Goal: Task Accomplishment & Management: Manage account settings

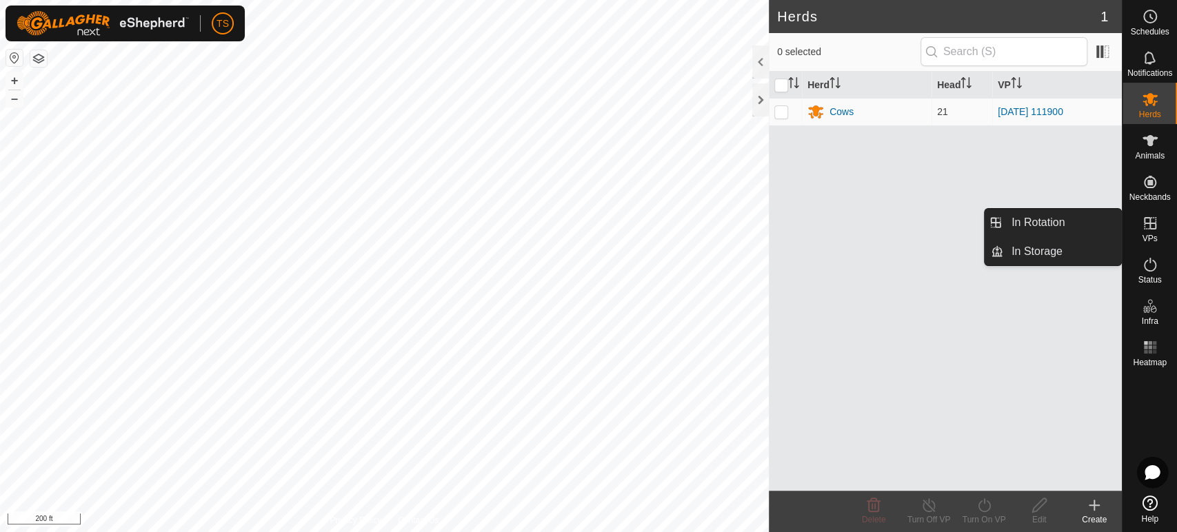
click at [1154, 217] on icon at bounding box center [1150, 223] width 17 height 17
click at [1045, 232] on link "In Rotation" at bounding box center [1062, 223] width 118 height 28
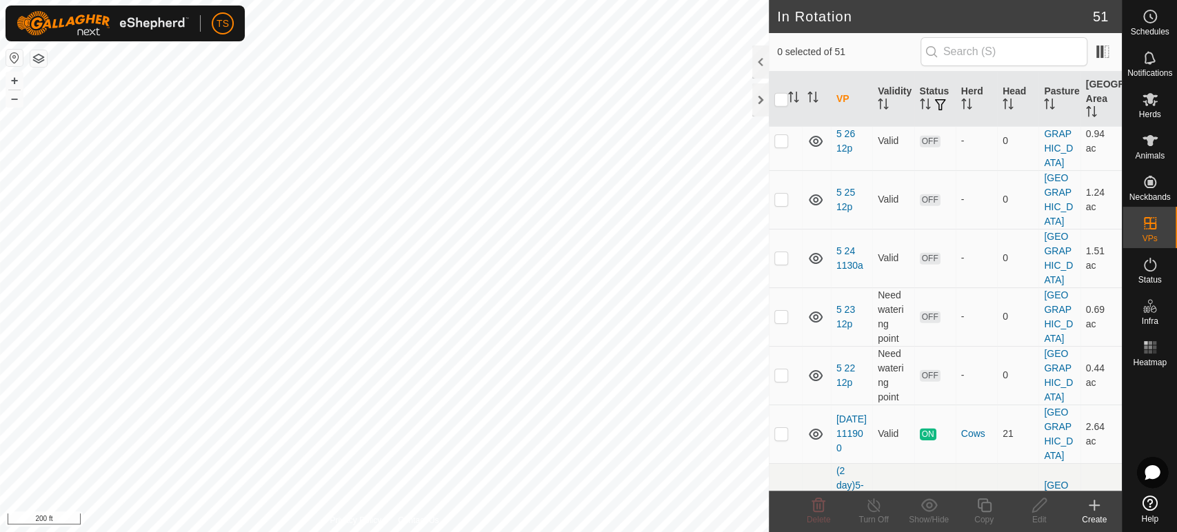
scroll to position [2791, 0]
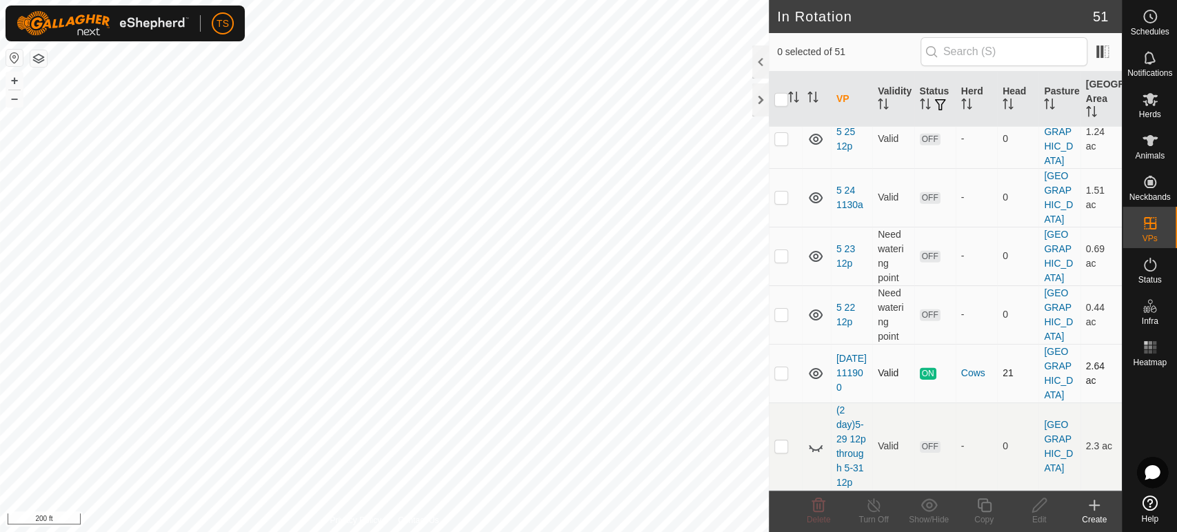
click at [787, 367] on p-checkbox at bounding box center [781, 372] width 14 height 11
checkbox input "true"
click at [987, 512] on icon at bounding box center [984, 505] width 17 height 17
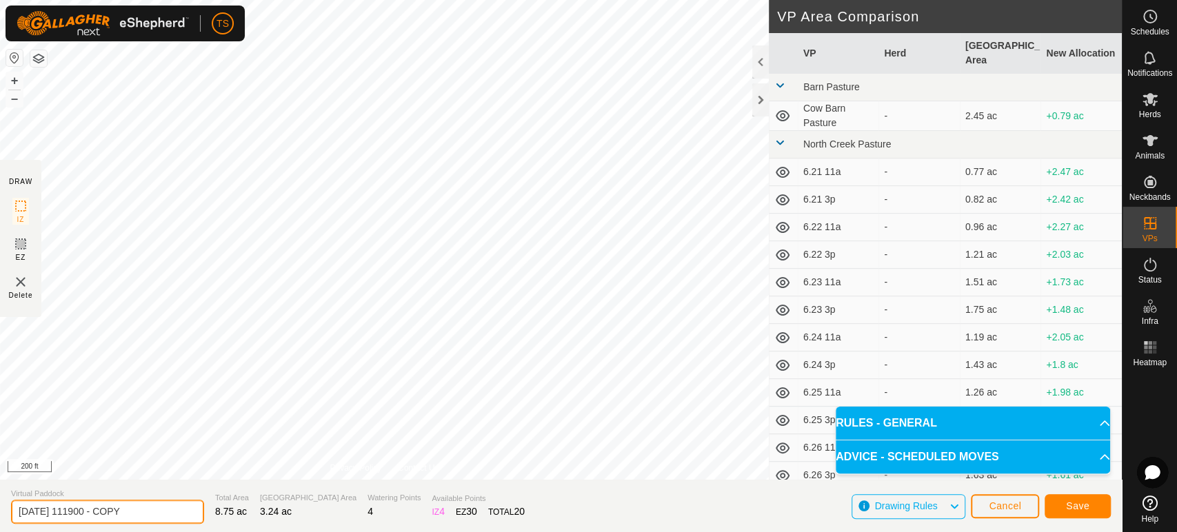
click at [154, 513] on input "2025-07-18 111900 - COPY" at bounding box center [107, 512] width 193 height 24
type input "Berm barn cement lot southeast pasture"
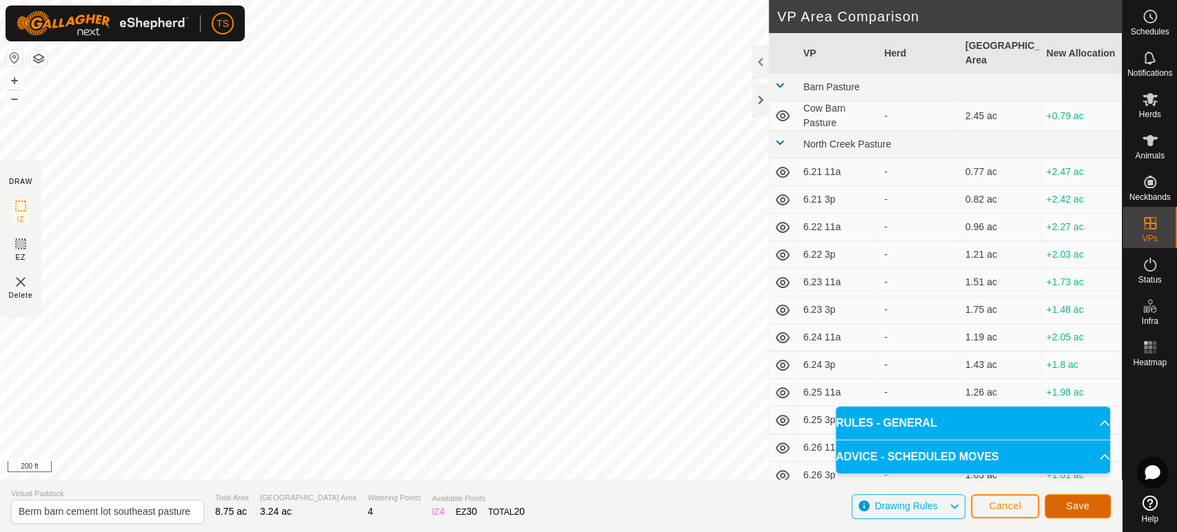
scroll to position [0, 0]
click at [1076, 506] on span "Save" at bounding box center [1077, 506] width 23 height 11
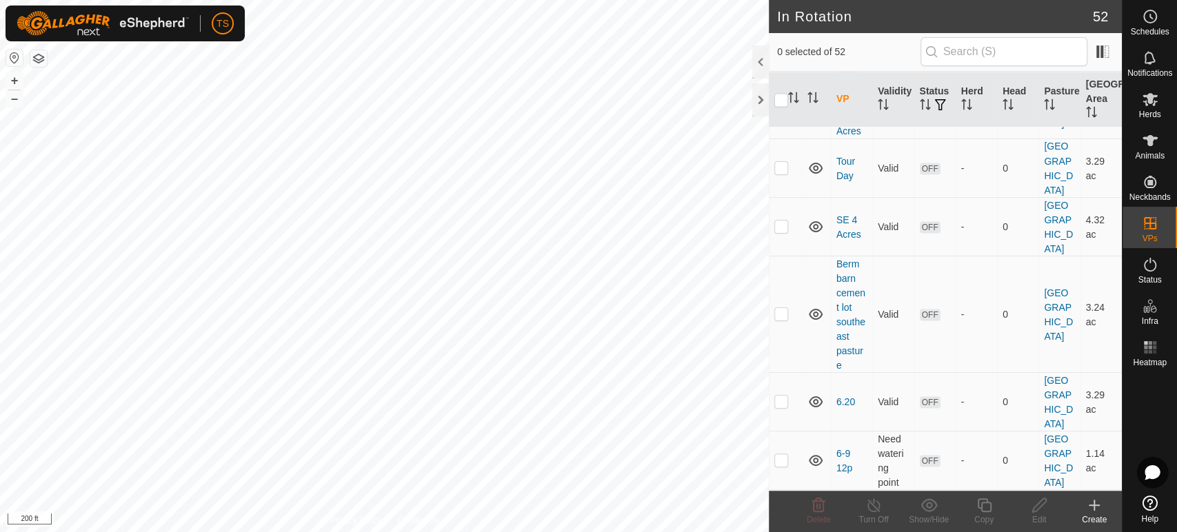
scroll to position [1682, 0]
click at [780, 313] on p-checkbox at bounding box center [781, 314] width 14 height 11
checkbox input "false"
drag, startPoint x: 1149, startPoint y: 103, endPoint x: 1127, endPoint y: 108, distance: 22.4
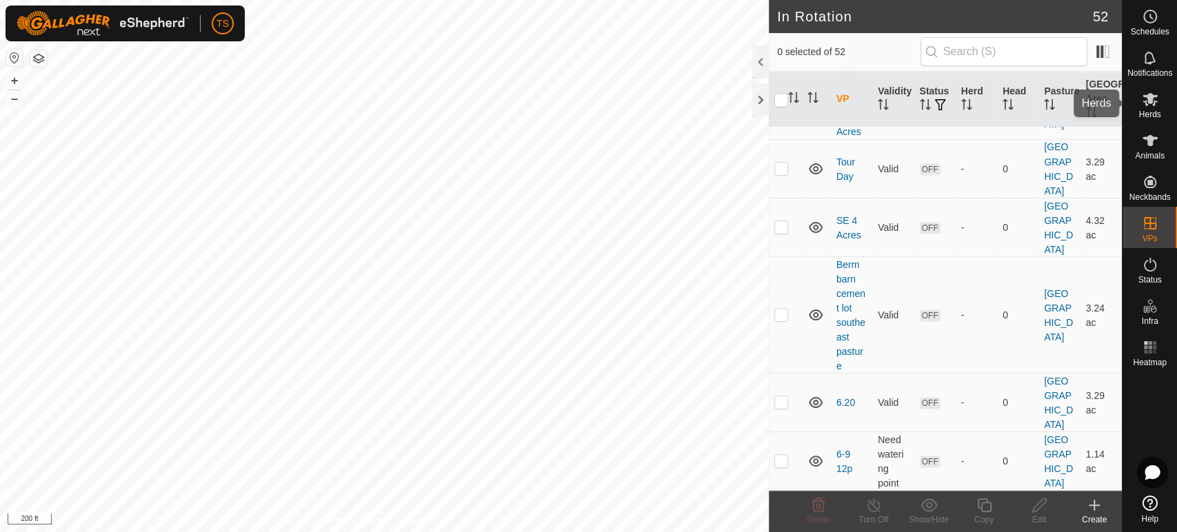
click at [1149, 103] on icon at bounding box center [1149, 99] width 15 height 13
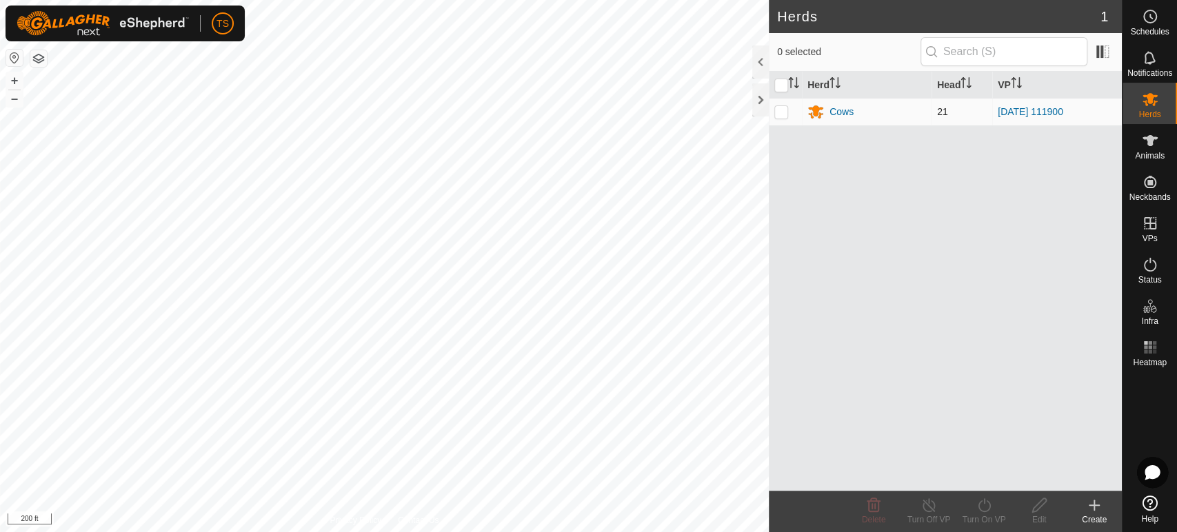
click at [783, 110] on p-checkbox at bounding box center [781, 111] width 14 height 11
checkbox input "true"
click at [992, 511] on icon at bounding box center [984, 505] width 17 height 17
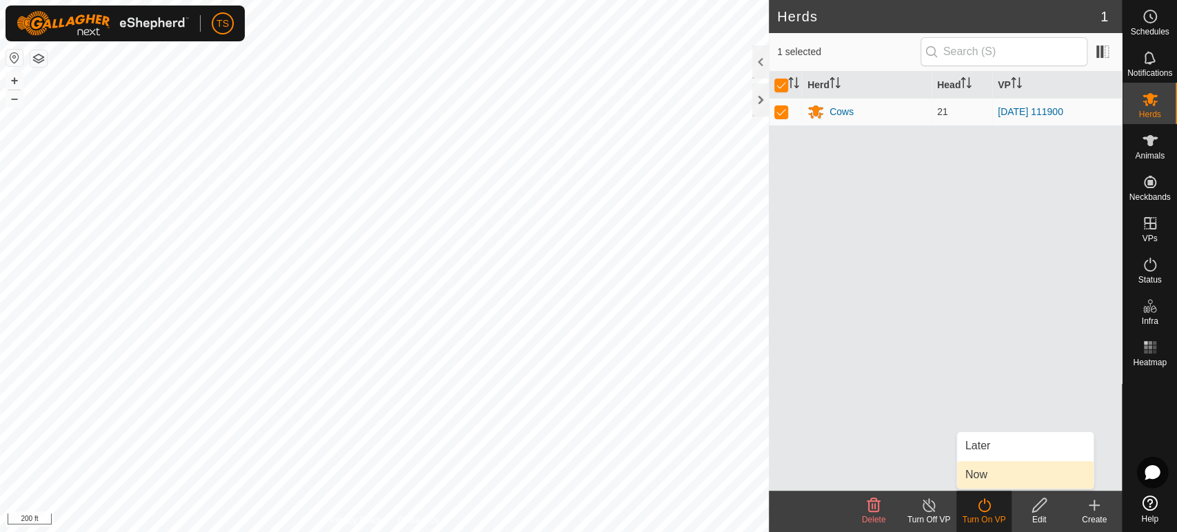
click at [1001, 473] on link "Now" at bounding box center [1025, 475] width 137 height 28
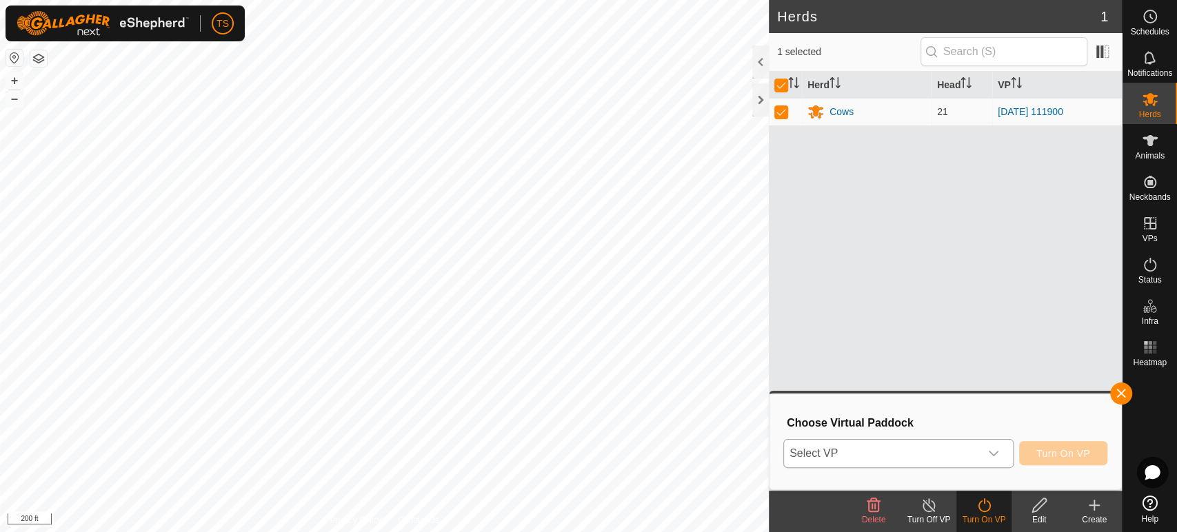
click at [1005, 447] on div "dropdown trigger" at bounding box center [994, 454] width 28 height 28
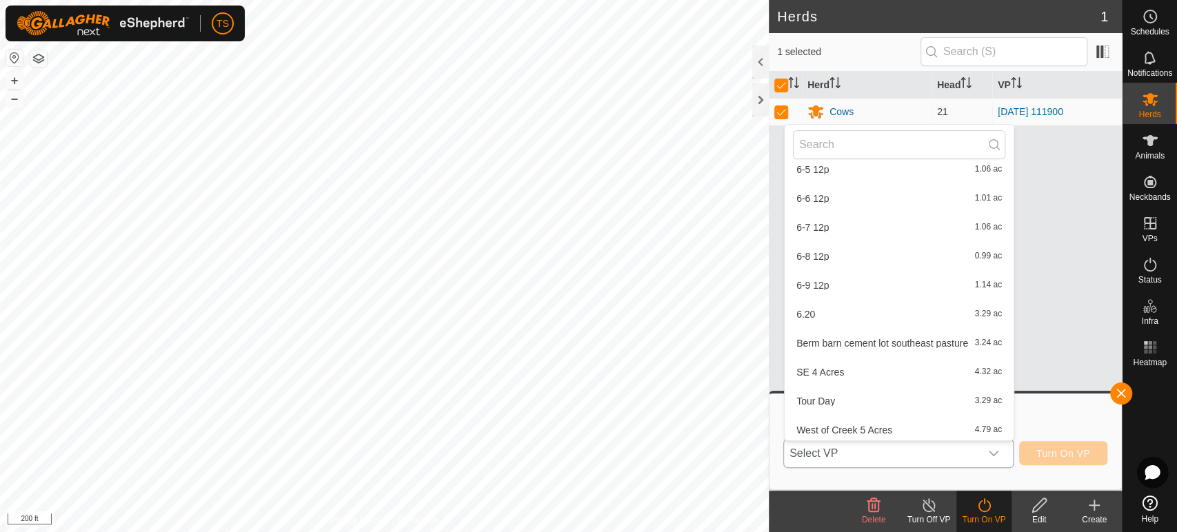
scroll to position [1324, 0]
click at [863, 336] on li "Berm barn cement lot southeast pasture 3.24 ac" at bounding box center [899, 340] width 229 height 28
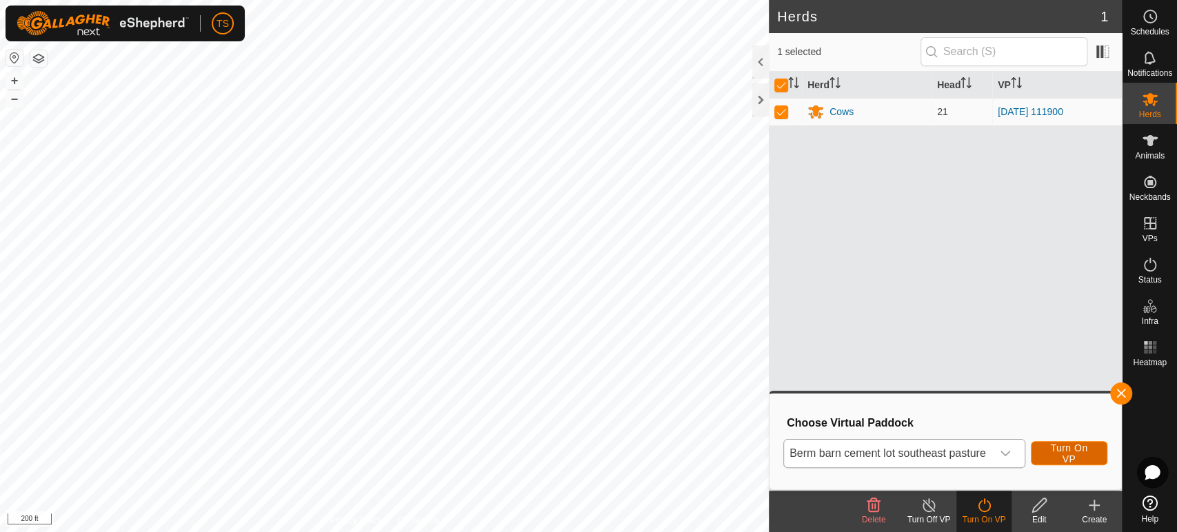
click at [1055, 453] on span "Turn On VP" at bounding box center [1069, 454] width 43 height 22
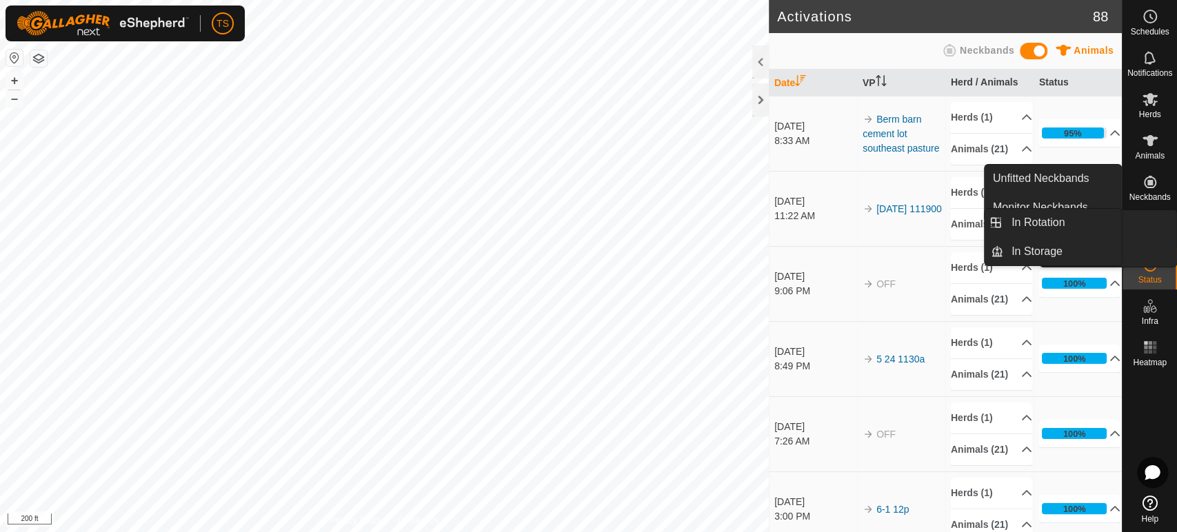
click at [1156, 114] on span "Herds" at bounding box center [1149, 114] width 22 height 8
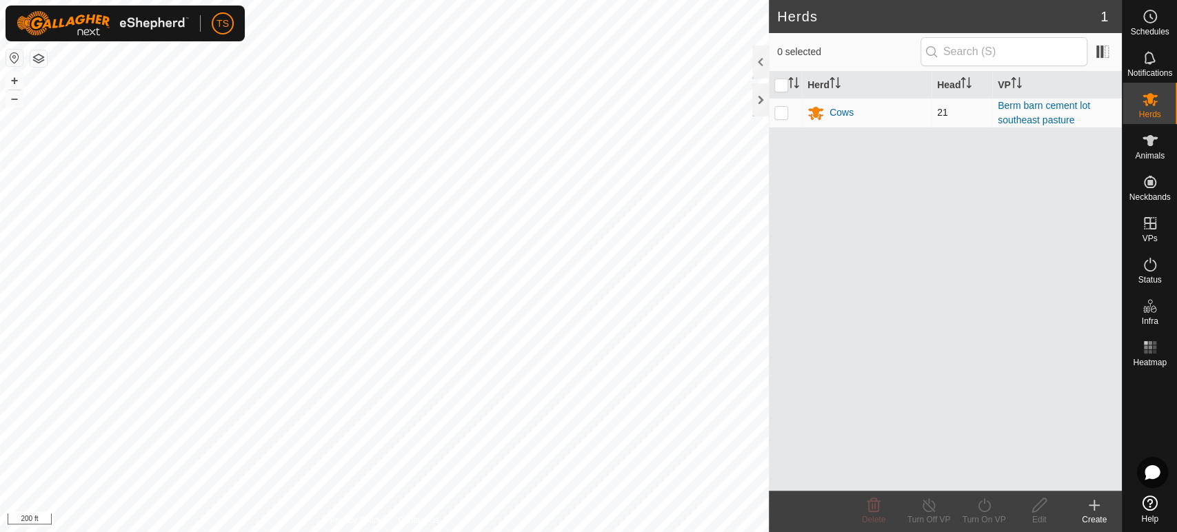
click at [783, 116] on p-checkbox at bounding box center [781, 112] width 14 height 11
checkbox input "true"
click at [925, 500] on icon at bounding box center [928, 505] width 17 height 17
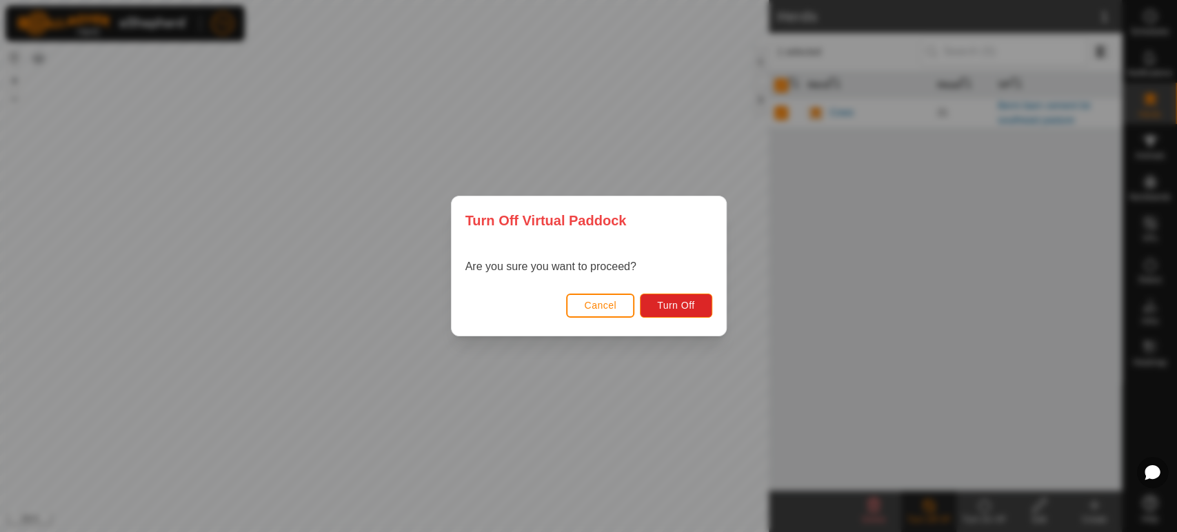
click at [594, 308] on span "Cancel" at bounding box center [600, 305] width 32 height 11
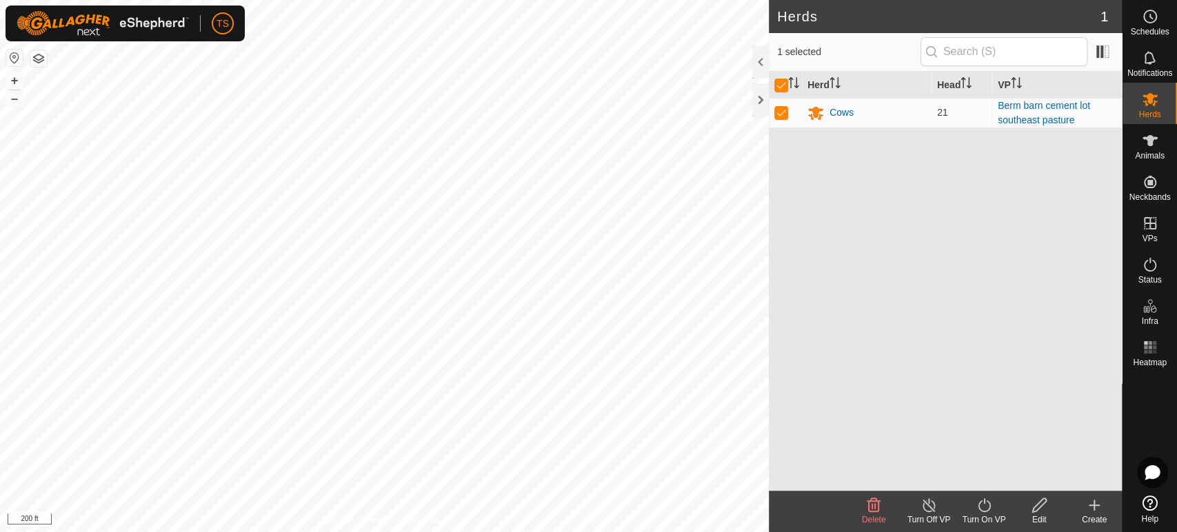
click at [981, 517] on div "Turn On VP" at bounding box center [983, 520] width 55 height 12
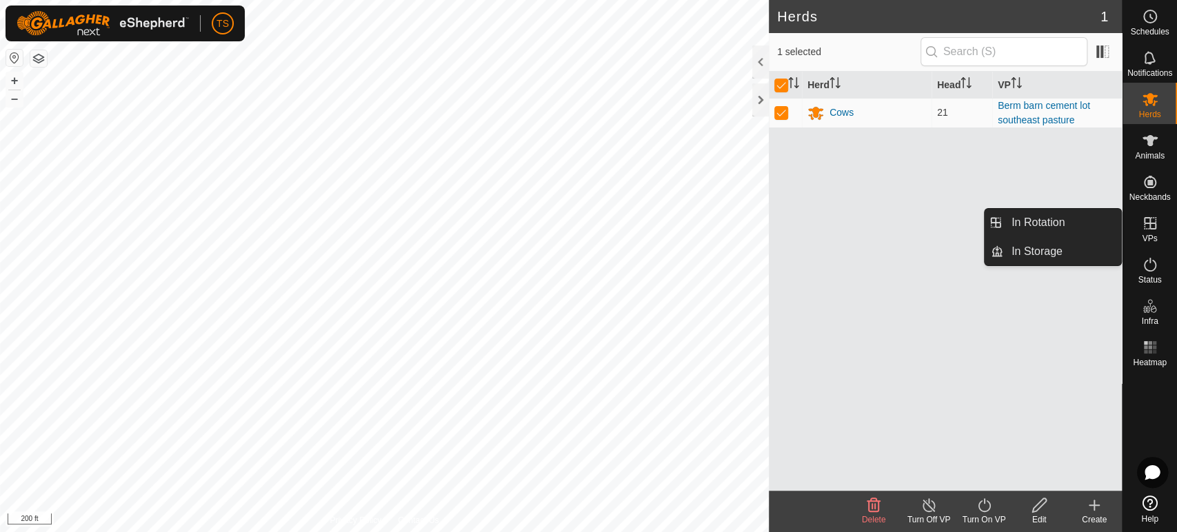
drag, startPoint x: 1144, startPoint y: 208, endPoint x: 1145, endPoint y: 221, distance: 13.1
click at [1145, 221] on icon at bounding box center [1150, 223] width 17 height 17
click at [1078, 228] on link "In Rotation" at bounding box center [1062, 223] width 118 height 28
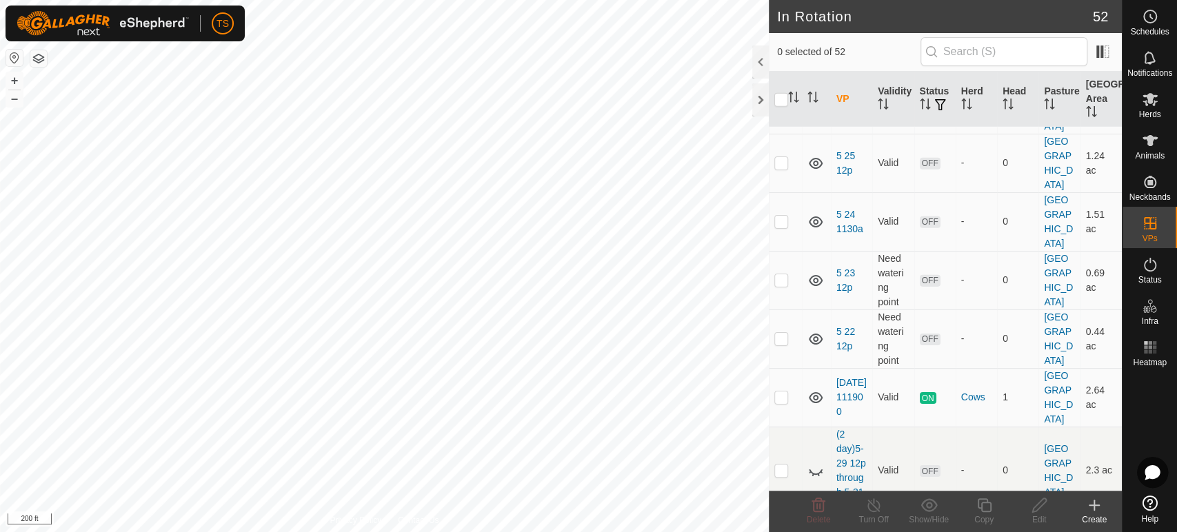
scroll to position [2907, 0]
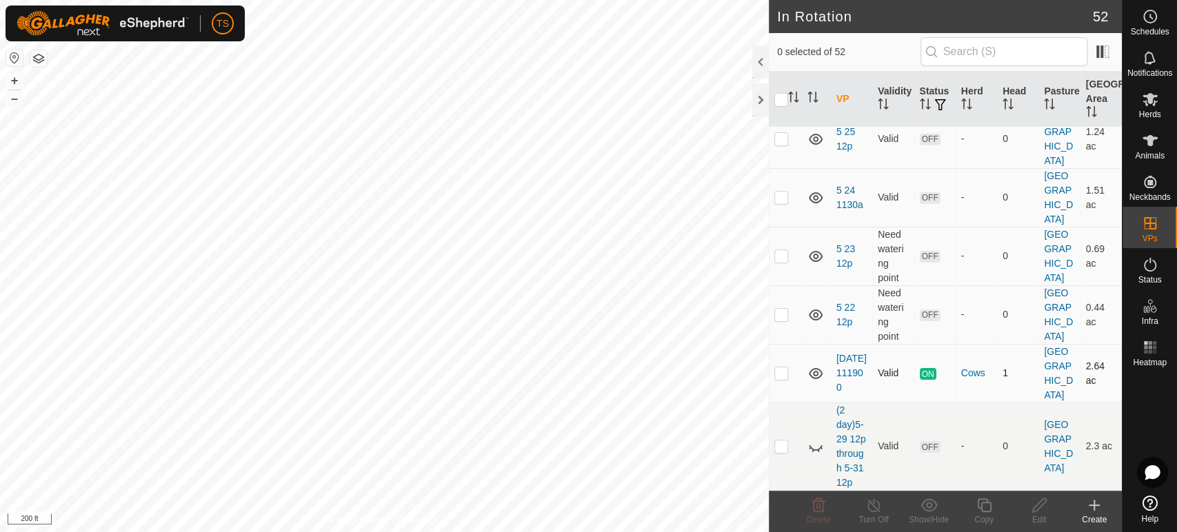
click at [782, 367] on p-checkbox at bounding box center [781, 372] width 14 height 11
checkbox input "true"
click at [873, 506] on line at bounding box center [873, 506] width 11 height 11
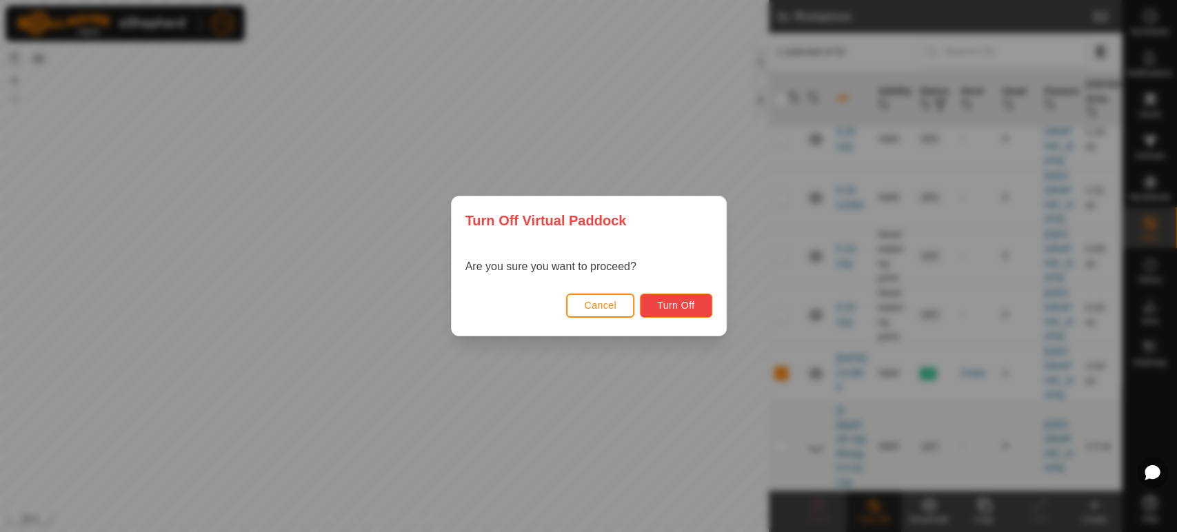
click at [702, 309] on button "Turn Off" at bounding box center [676, 306] width 72 height 24
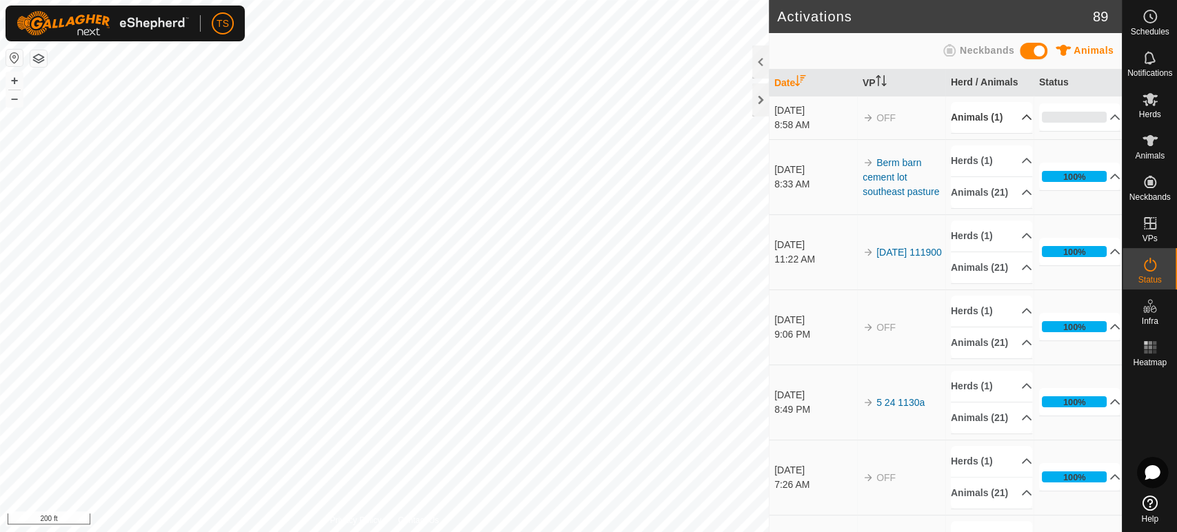
click at [1021, 123] on icon at bounding box center [1026, 117] width 11 height 11
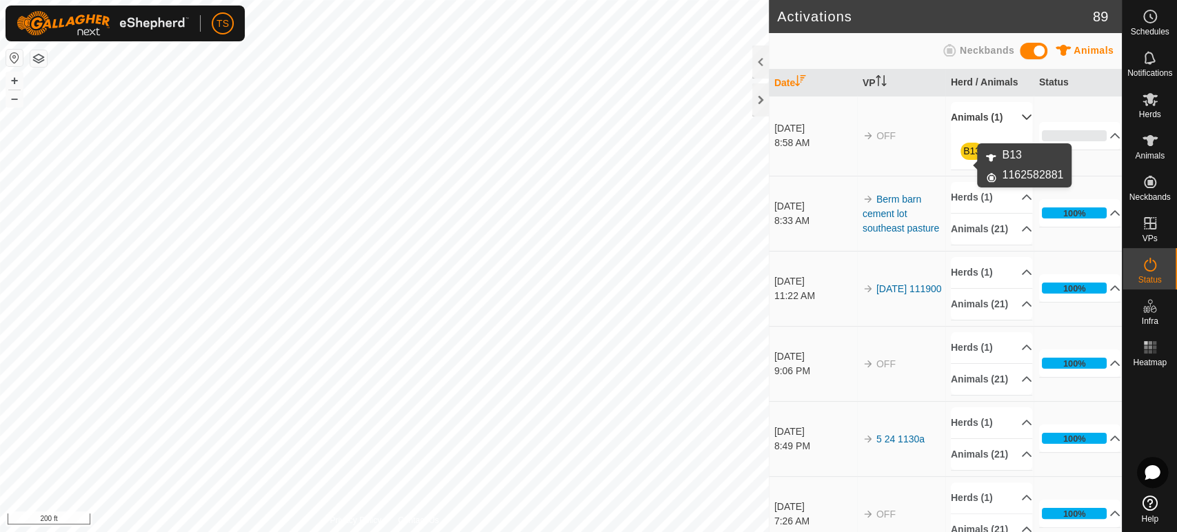
click at [970, 157] on link "B13" at bounding box center [971, 150] width 17 height 11
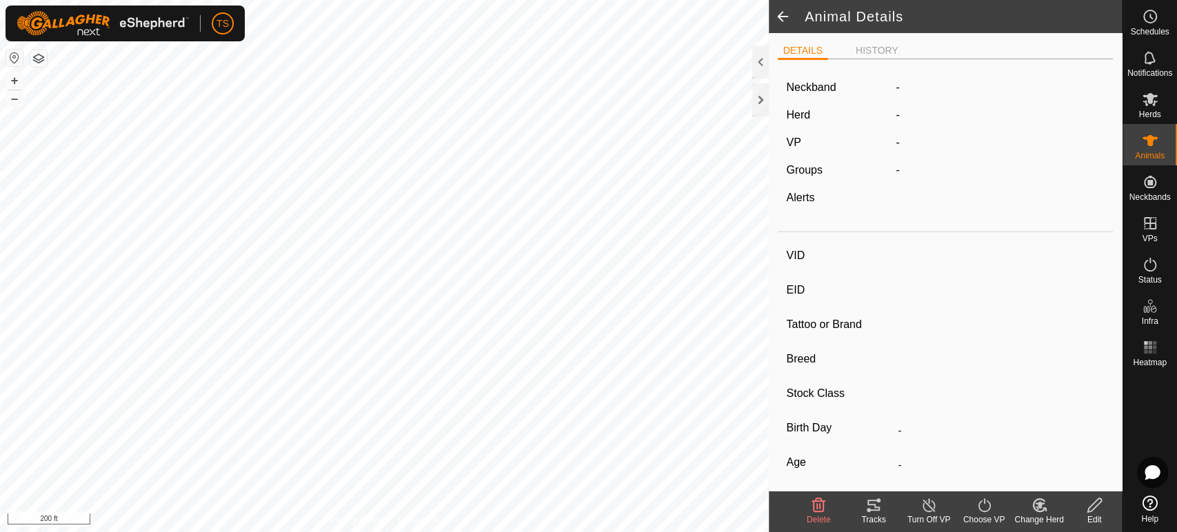
type input "B13"
type input "-"
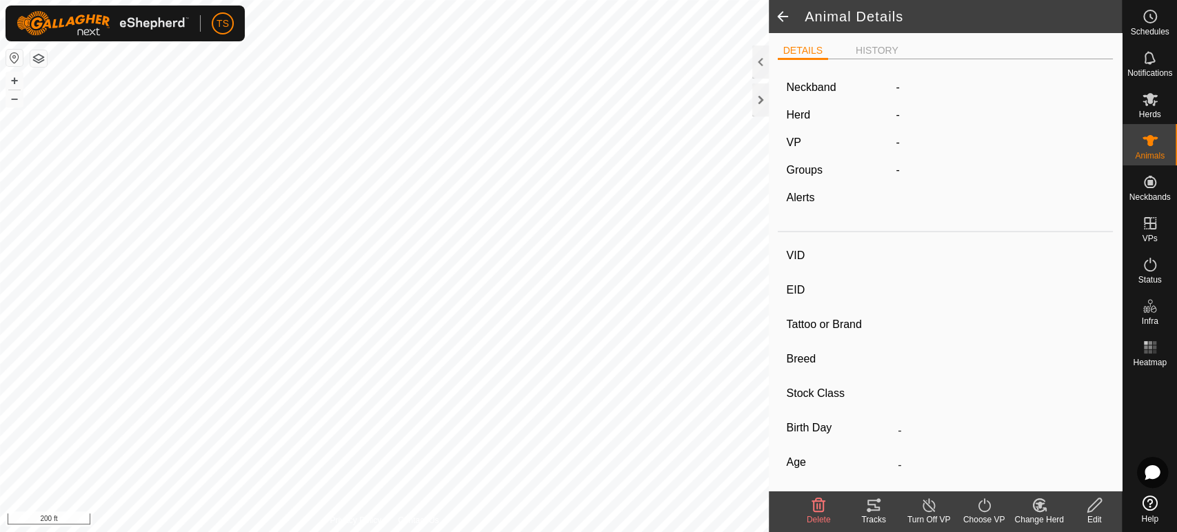
type input "0 kg"
type input "-"
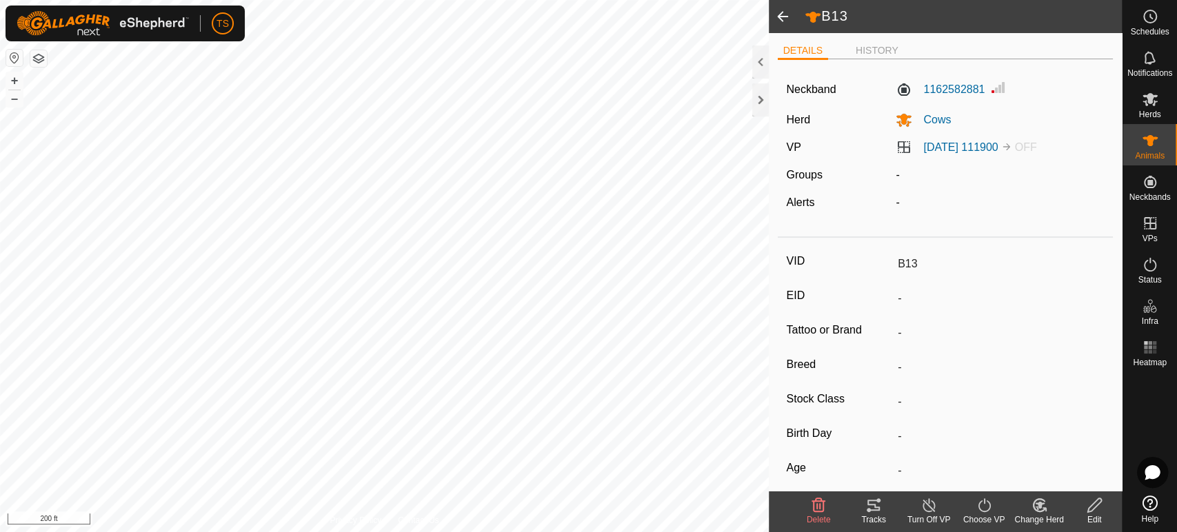
click at [780, 10] on span at bounding box center [783, 16] width 28 height 33
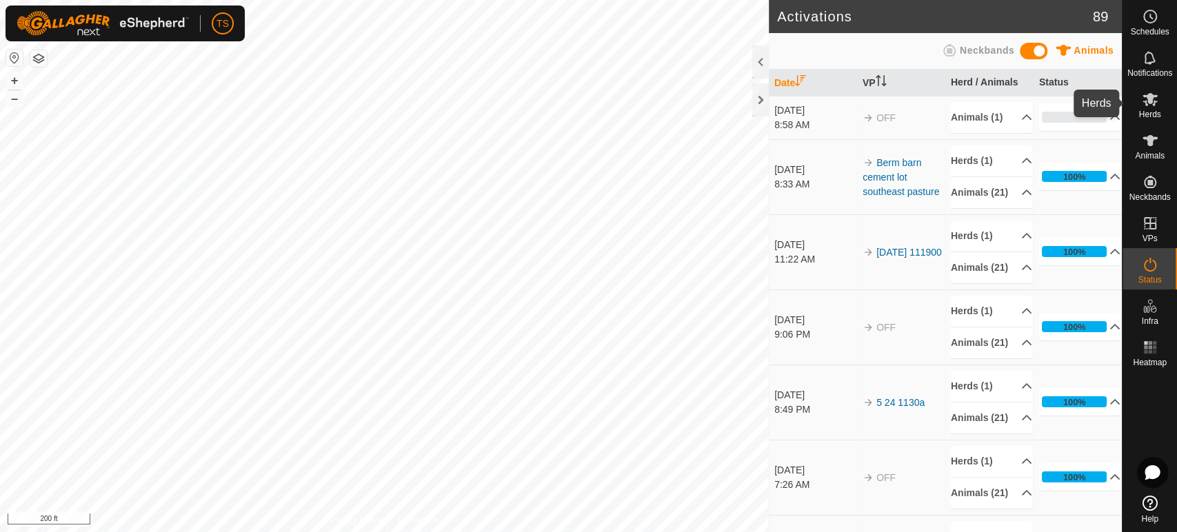
click at [1150, 94] on icon at bounding box center [1149, 99] width 15 height 13
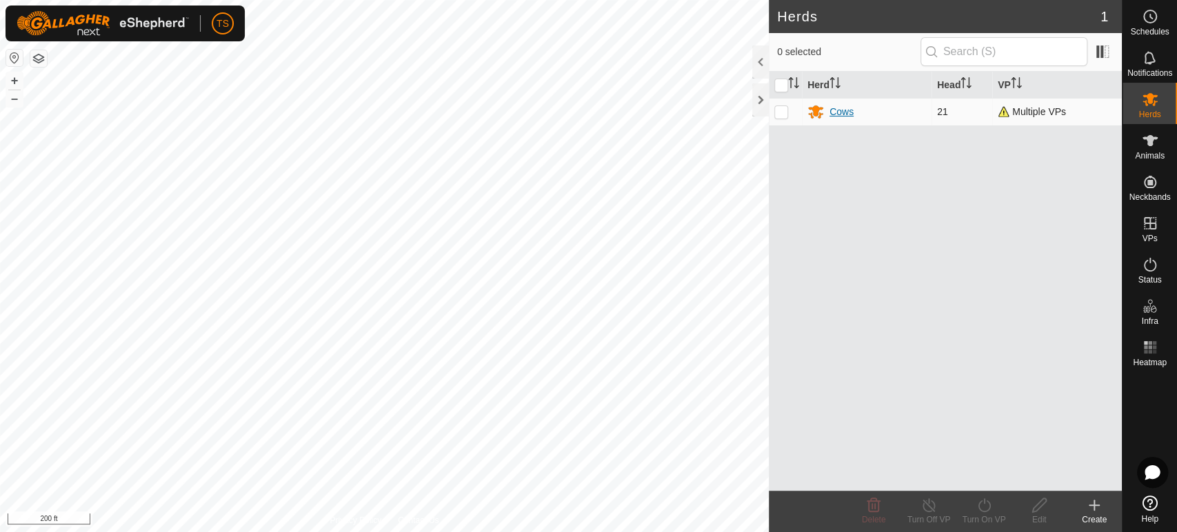
click at [836, 114] on div "Cows" at bounding box center [841, 112] width 24 height 14
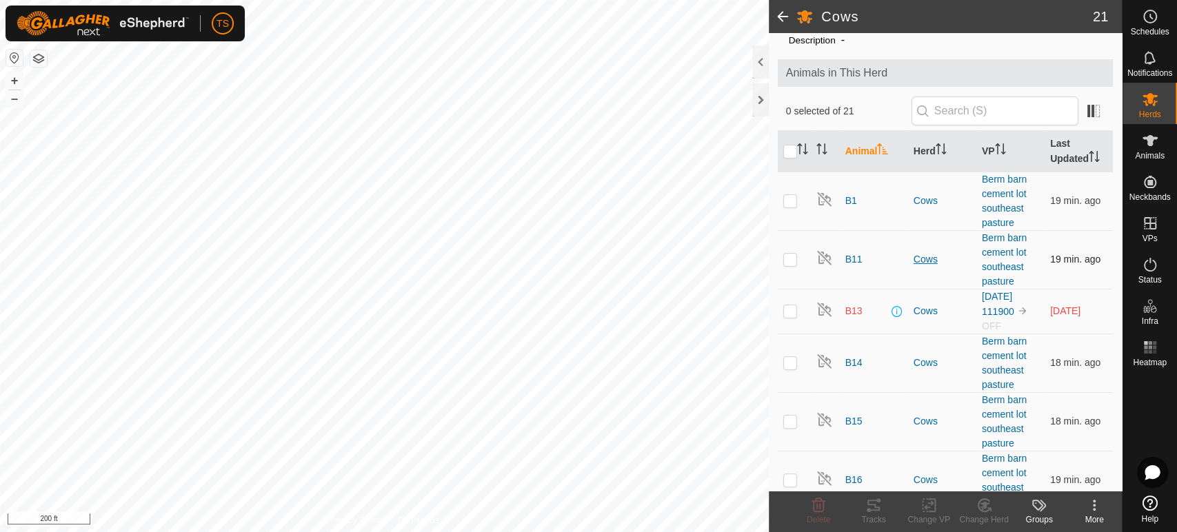
scroll to position [77, 0]
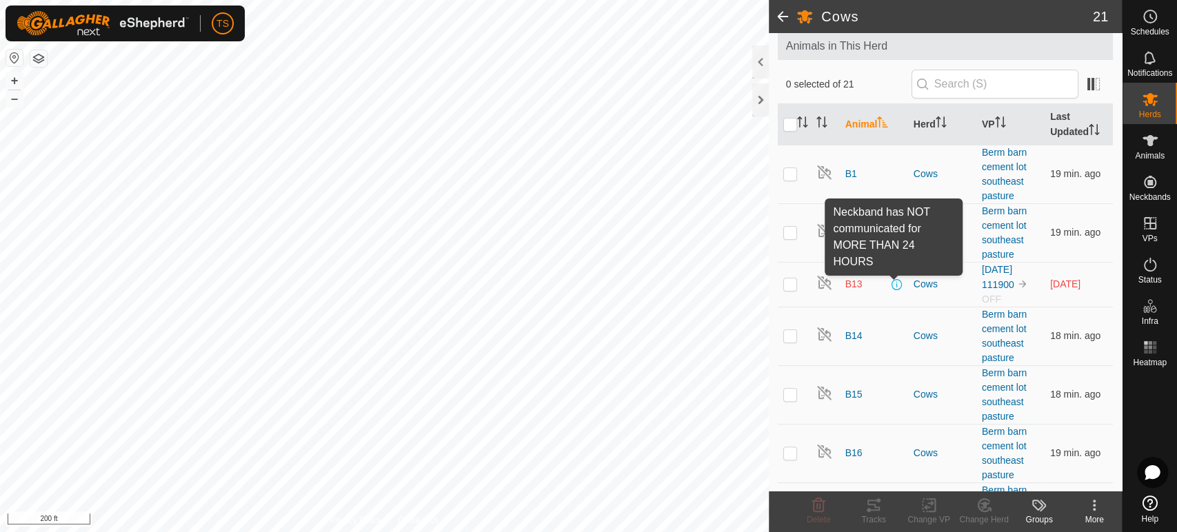
click at [894, 285] on span at bounding box center [897, 284] width 11 height 11
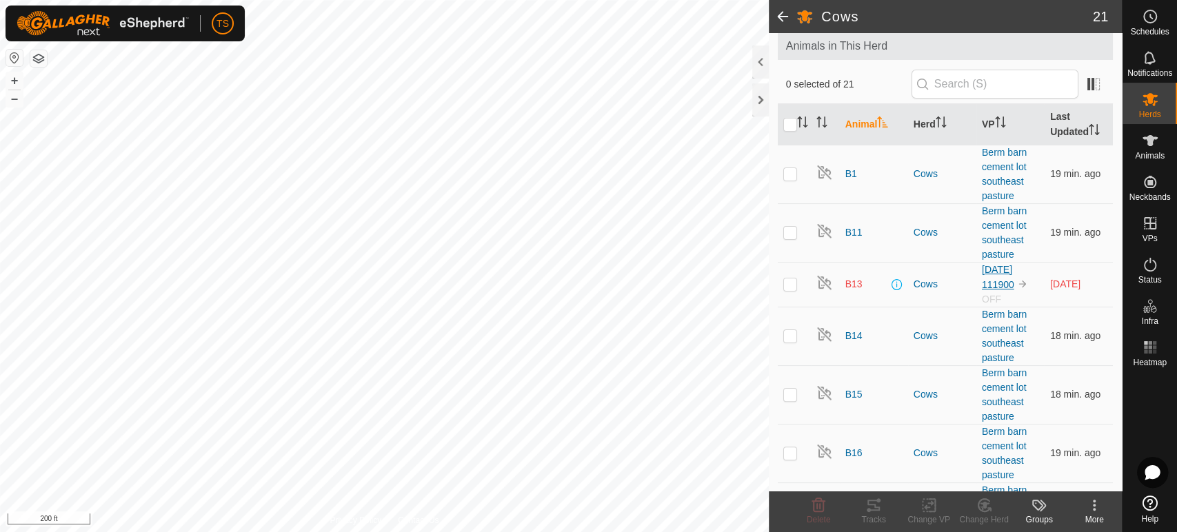
click at [995, 280] on link "[DATE] 111900" at bounding box center [998, 277] width 32 height 26
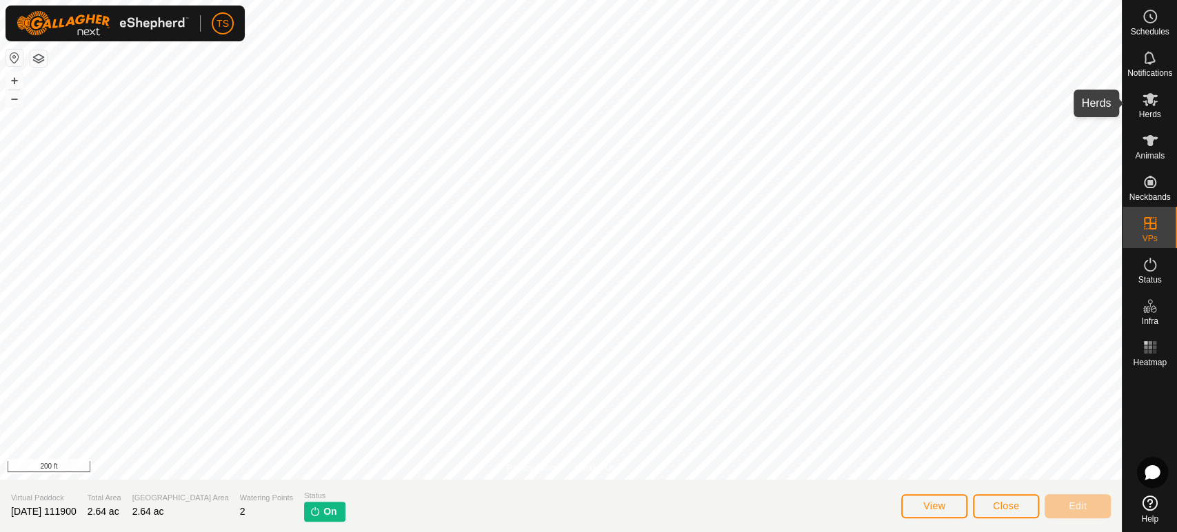
click at [1140, 103] on es-mob-svg-icon at bounding box center [1150, 99] width 25 height 22
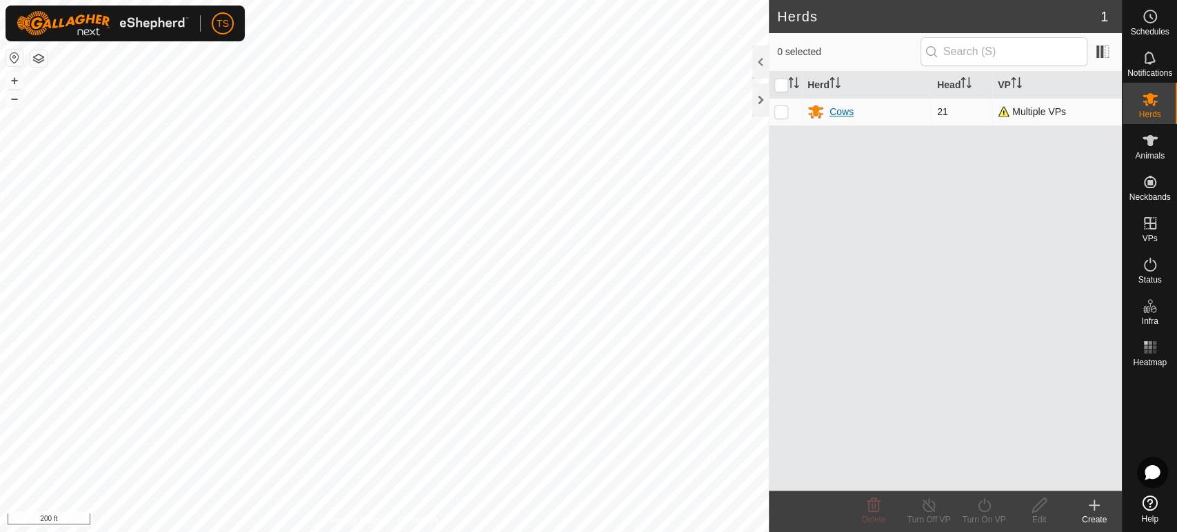
click at [848, 119] on div "Cows" at bounding box center [866, 111] width 119 height 17
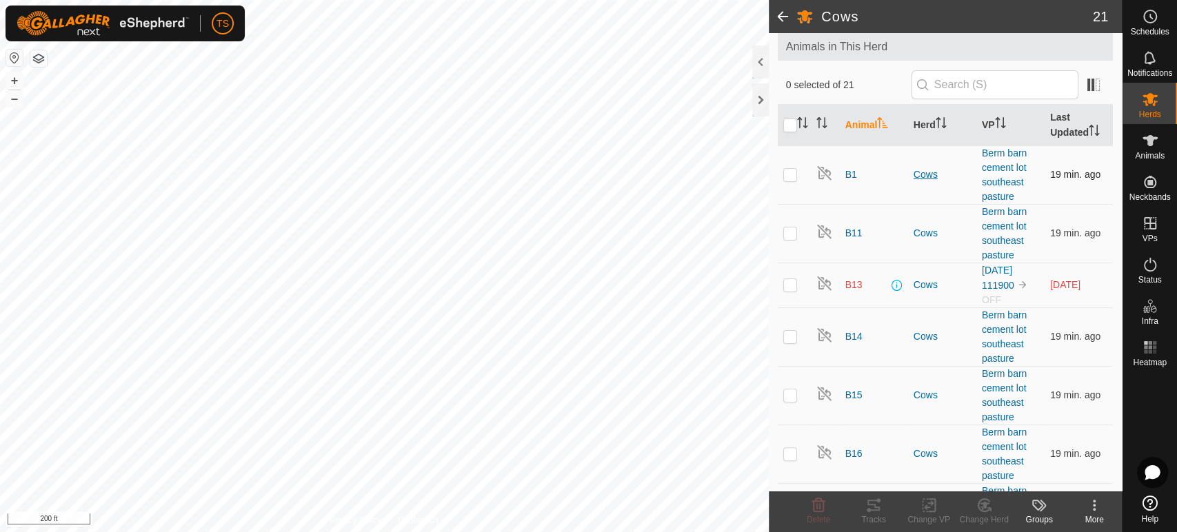
scroll to position [77, 0]
click at [787, 281] on p-checkbox at bounding box center [790, 284] width 14 height 11
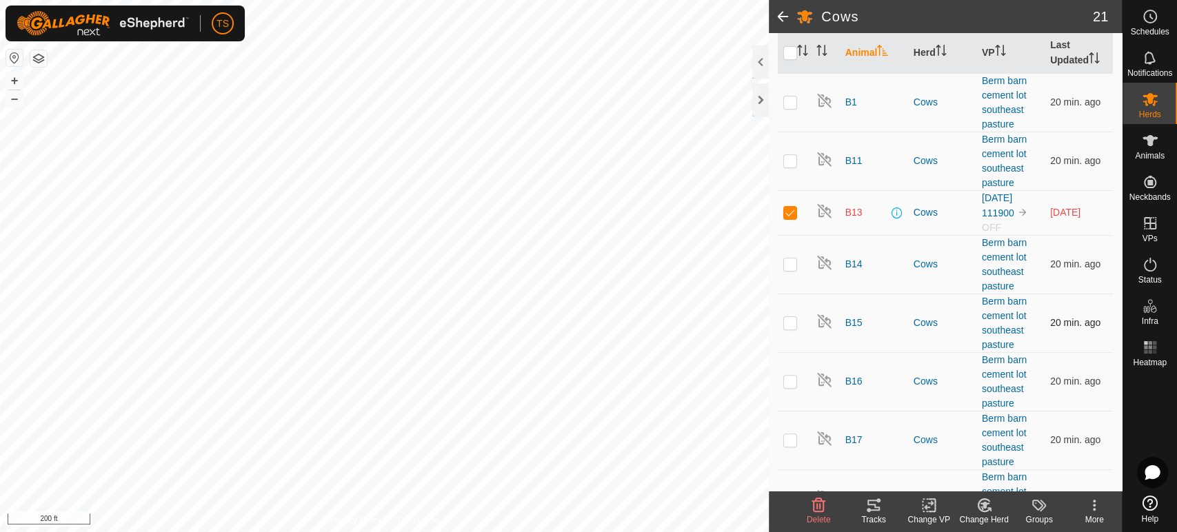
scroll to position [102, 0]
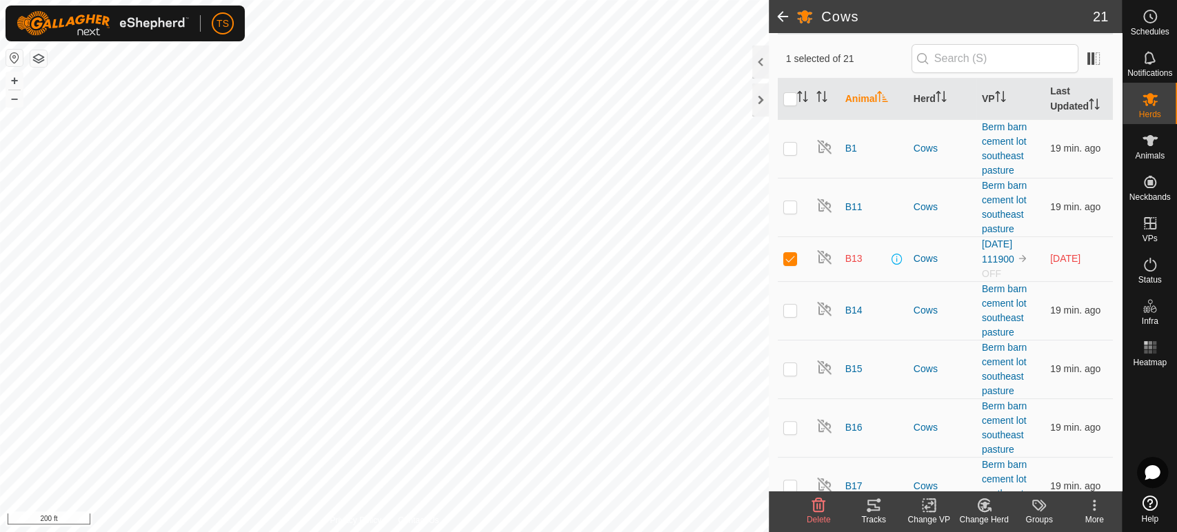
click at [810, 510] on icon at bounding box center [818, 505] width 17 height 17
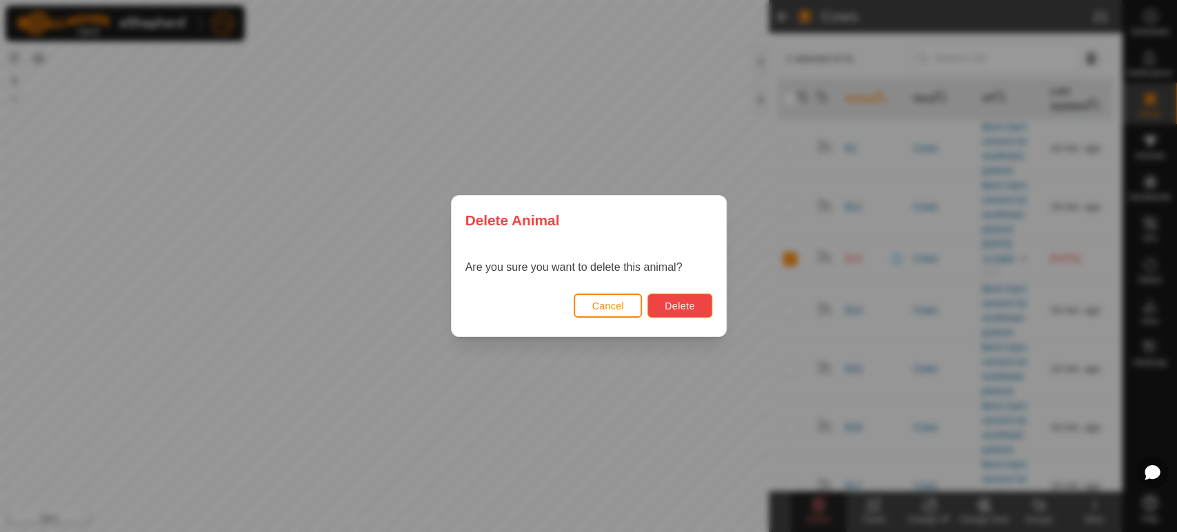
click at [689, 302] on span "Delete" at bounding box center [680, 306] width 30 height 11
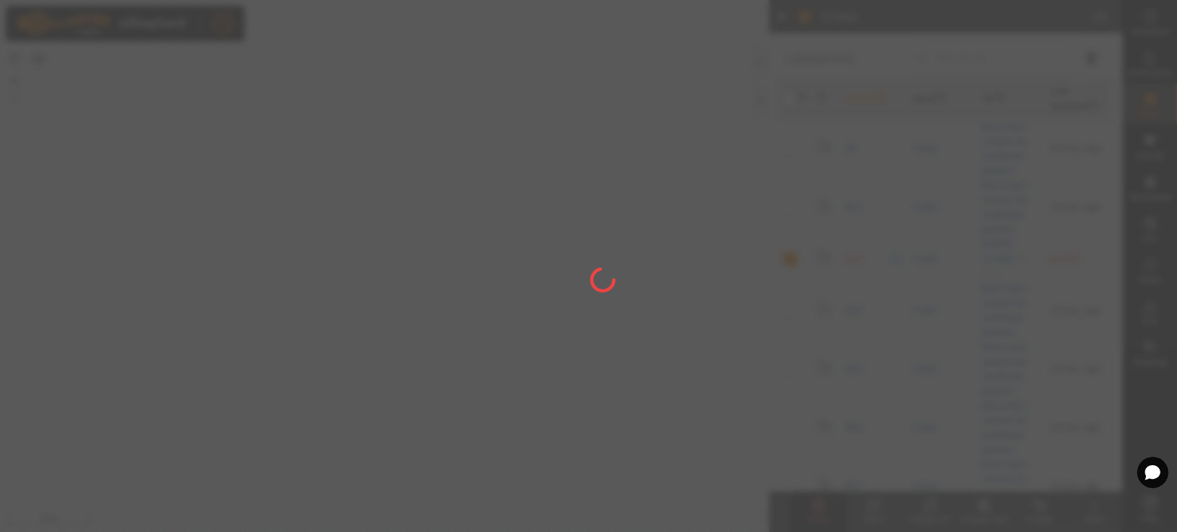
checkbox input "false"
